Goal: Find specific page/section: Find specific page/section

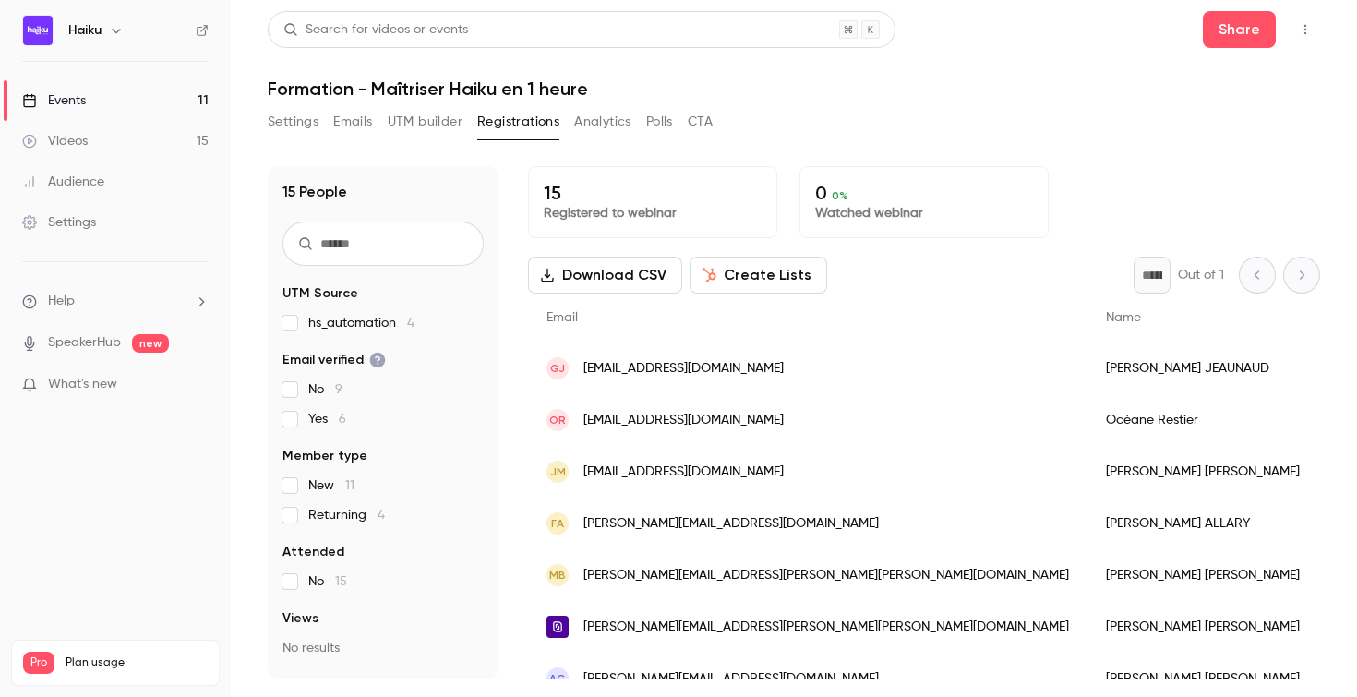
click at [125, 99] on link "Events 11" at bounding box center [115, 100] width 231 height 41
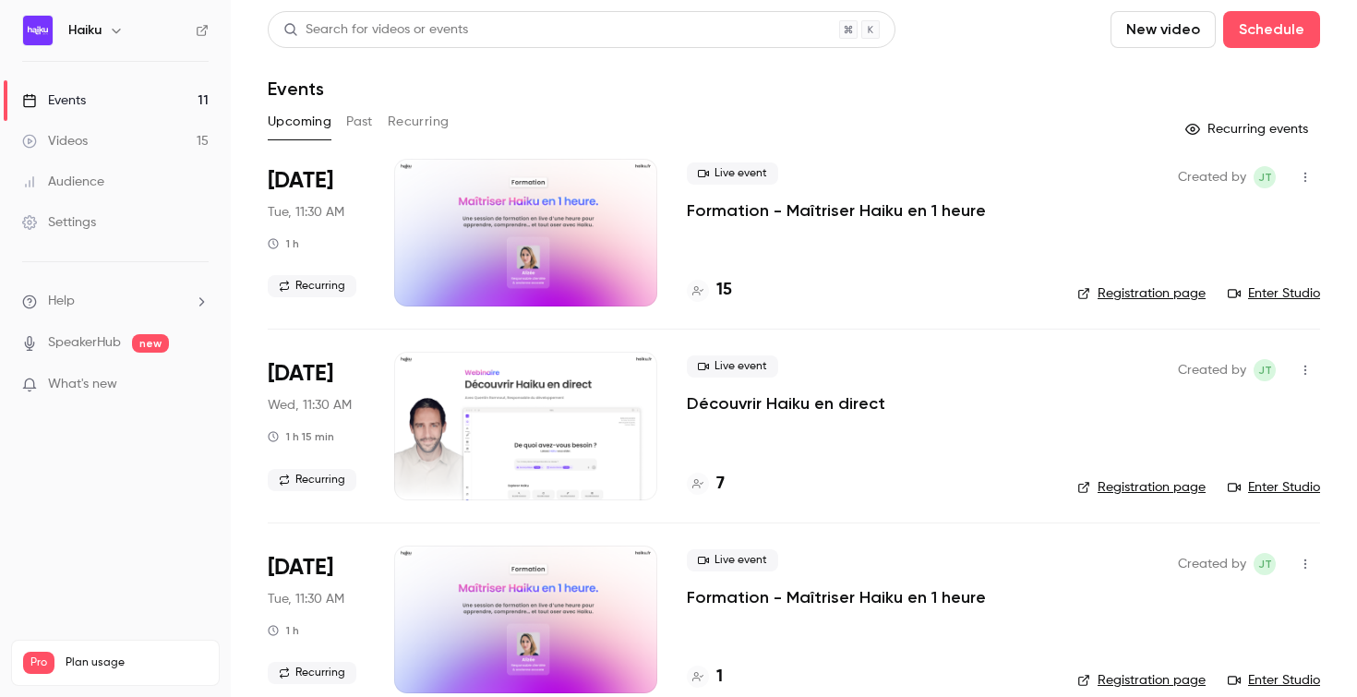
click at [1270, 294] on link "Enter Studio" at bounding box center [1274, 293] width 92 height 18
